Goal: Task Accomplishment & Management: Use online tool/utility

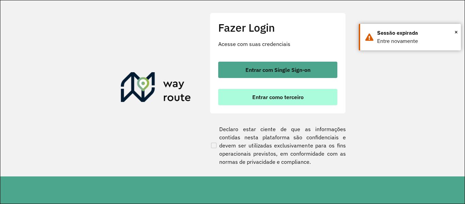
click at [252, 99] on span "Entrar como terceiro" at bounding box center [277, 96] width 51 height 5
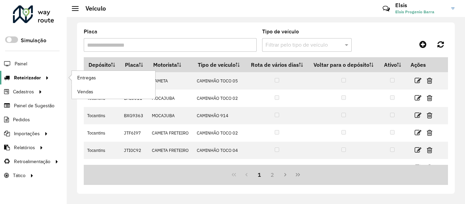
click at [37, 77] on span "Roteirizador" at bounding box center [27, 77] width 27 height 7
click at [82, 78] on span "Entregas" at bounding box center [86, 77] width 19 height 7
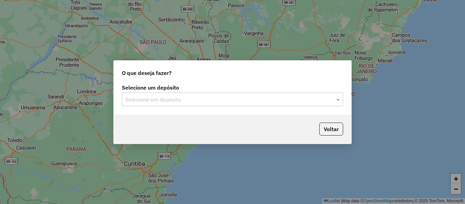
click at [222, 101] on input "text" at bounding box center [225, 100] width 201 height 8
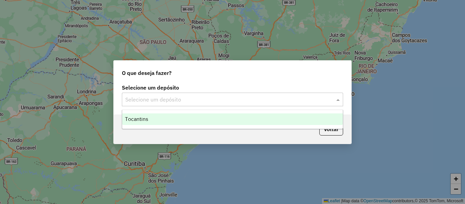
click at [217, 122] on div "Tocantins" at bounding box center [232, 119] width 221 height 12
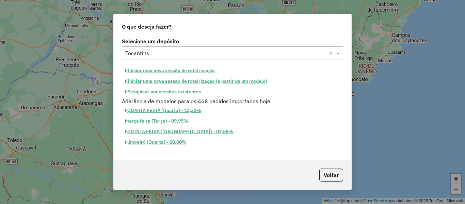
click at [178, 91] on button "Pesquisar por sessões existentes" at bounding box center [163, 92] width 82 height 11
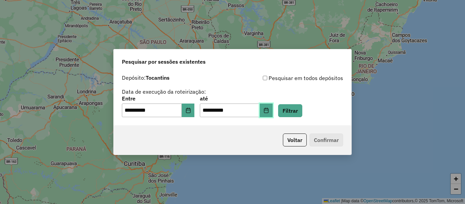
click at [273, 113] on button "Choose Date" at bounding box center [266, 111] width 13 height 14
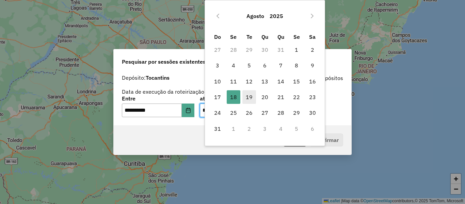
click at [249, 97] on span "19" at bounding box center [250, 97] width 14 height 14
type input "**********"
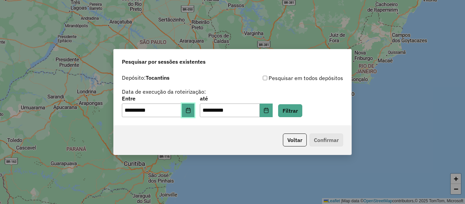
click at [191, 112] on icon "Choose Date" at bounding box center [188, 110] width 5 height 5
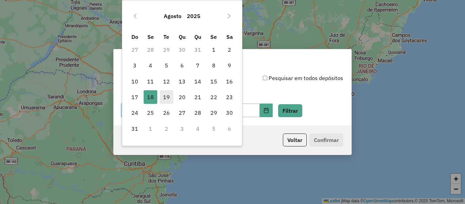
click at [167, 96] on span "19" at bounding box center [167, 97] width 14 height 14
type input "**********"
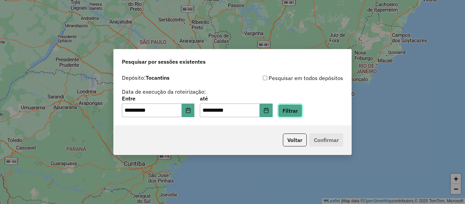
click at [303, 116] on button "Filtrar" at bounding box center [290, 110] width 24 height 13
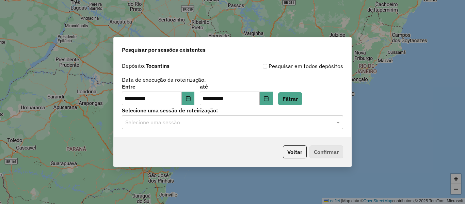
click at [235, 129] on div "**********" at bounding box center [233, 98] width 238 height 78
click at [226, 123] on input "text" at bounding box center [225, 123] width 201 height 8
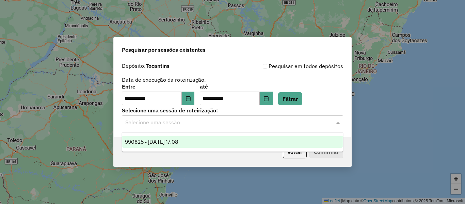
click at [214, 145] on div "990825 - 19/08/2025 17:08" at bounding box center [232, 142] width 221 height 12
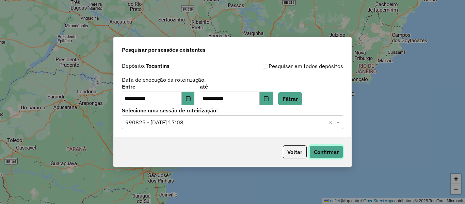
click at [316, 149] on button "Confirmar" at bounding box center [327, 151] width 34 height 13
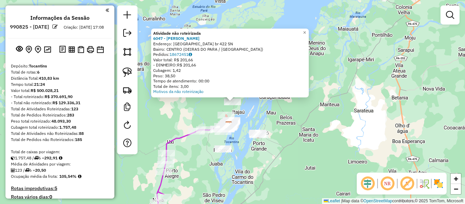
click at [253, 111] on div "Atividade não roteirizada 6047 - ERINETE SANTOS Endereço: Nova america br 422 S…" at bounding box center [232, 102] width 465 height 204
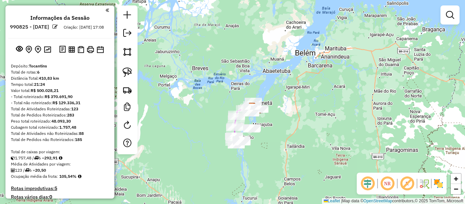
drag, startPoint x: 250, startPoint y: 157, endPoint x: 261, endPoint y: 145, distance: 16.2
click at [261, 145] on div "Janela de atendimento Grade de atendimento Capacidade Transportadoras Veículos …" at bounding box center [232, 102] width 465 height 204
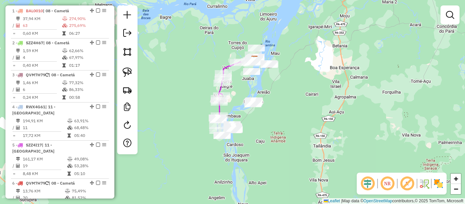
scroll to position [257, 0]
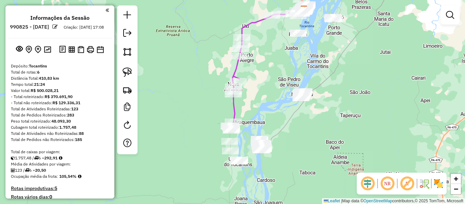
drag, startPoint x: 222, startPoint y: 156, endPoint x: 294, endPoint y: 64, distance: 116.8
click at [294, 64] on div "Janela de atendimento Grade de atendimento Capacidade Transportadoras Veículos …" at bounding box center [232, 102] width 465 height 204
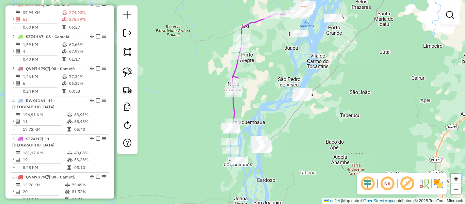
scroll to position [263, 0]
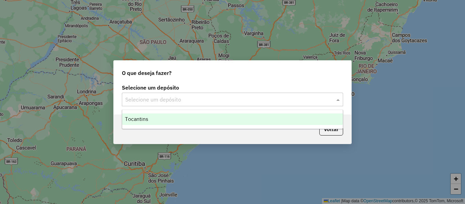
click at [214, 97] on input "text" at bounding box center [225, 100] width 201 height 8
click at [188, 117] on div "Tocantins" at bounding box center [232, 119] width 221 height 12
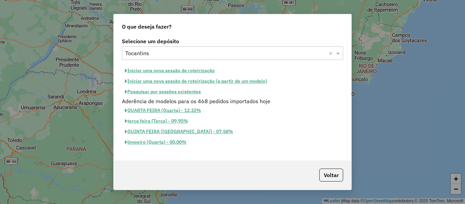
click at [186, 93] on button "Pesquisar por sessões existentes" at bounding box center [163, 92] width 82 height 11
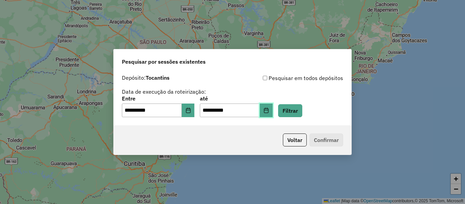
click at [273, 116] on button "Choose Date" at bounding box center [266, 111] width 13 height 14
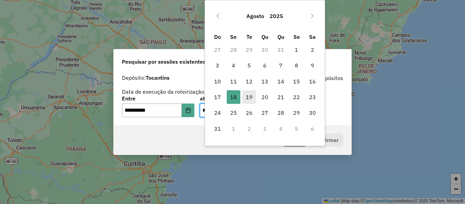
click at [247, 97] on span "19" at bounding box center [250, 97] width 14 height 14
type input "**********"
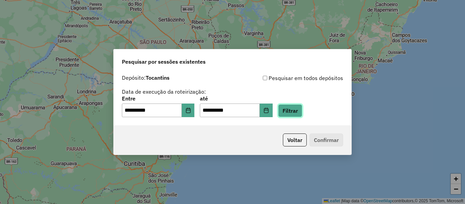
click at [295, 109] on button "Filtrar" at bounding box center [290, 110] width 24 height 13
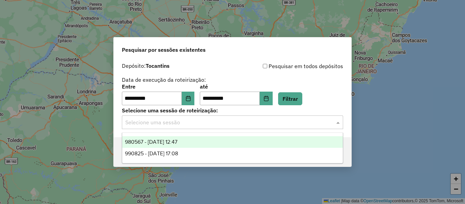
click at [239, 122] on input "text" at bounding box center [225, 123] width 201 height 8
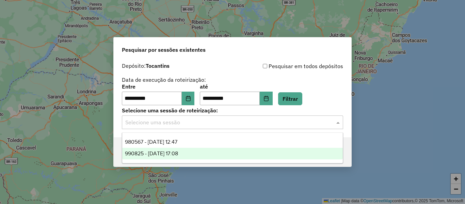
click at [178, 151] on span "990825 - [DATE] 17:08" at bounding box center [151, 154] width 53 height 6
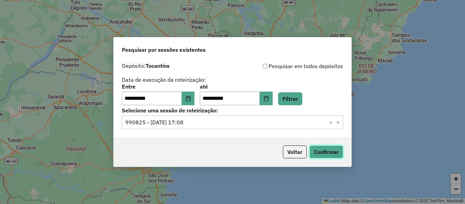
click at [318, 155] on button "Confirmar" at bounding box center [327, 151] width 34 height 13
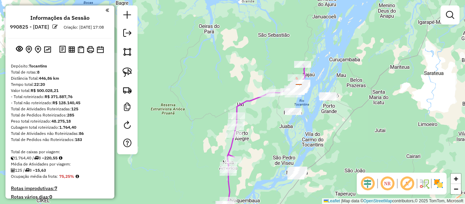
drag, startPoint x: 0, startPoint y: 0, endPoint x: 386, endPoint y: 141, distance: 410.9
click at [386, 141] on div "Janela de atendimento Grade de atendimento Capacidade Transportadoras Veículos …" at bounding box center [232, 102] width 465 height 204
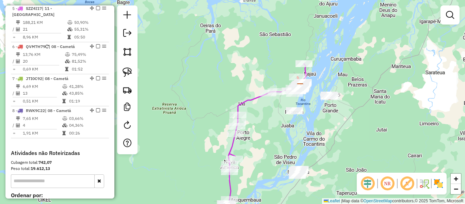
scroll to position [394, 0]
click at [62, 127] on td at bounding box center [65, 125] width 7 height 7
select select "**********"
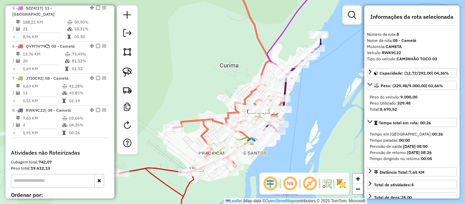
drag, startPoint x: 273, startPoint y: 104, endPoint x: 327, endPoint y: 90, distance: 55.4
click at [327, 90] on div "Janela de atendimento Grade de atendimento Capacidade Transportadoras Veículos …" at bounding box center [232, 102] width 465 height 204
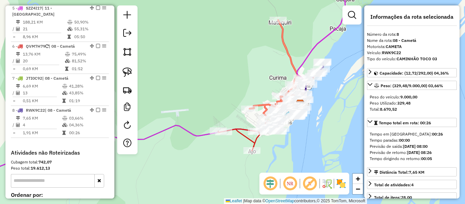
drag, startPoint x: 238, startPoint y: 62, endPoint x: 175, endPoint y: 68, distance: 63.9
click at [175, 68] on div "Janela de atendimento Grade de atendimento Capacidade Transportadoras Veículos …" at bounding box center [232, 102] width 465 height 204
